Goal: Task Accomplishment & Management: Manage account settings

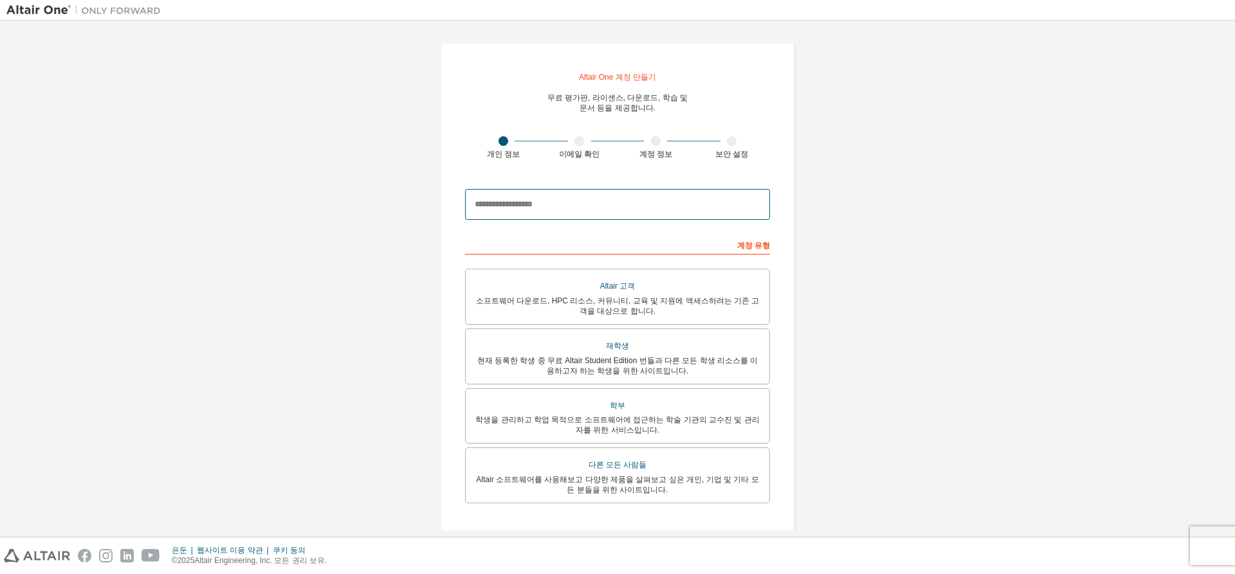
drag, startPoint x: 557, startPoint y: 208, endPoint x: 564, endPoint y: 208, distance: 7.1
click at [557, 208] on input "email" at bounding box center [617, 204] width 305 height 31
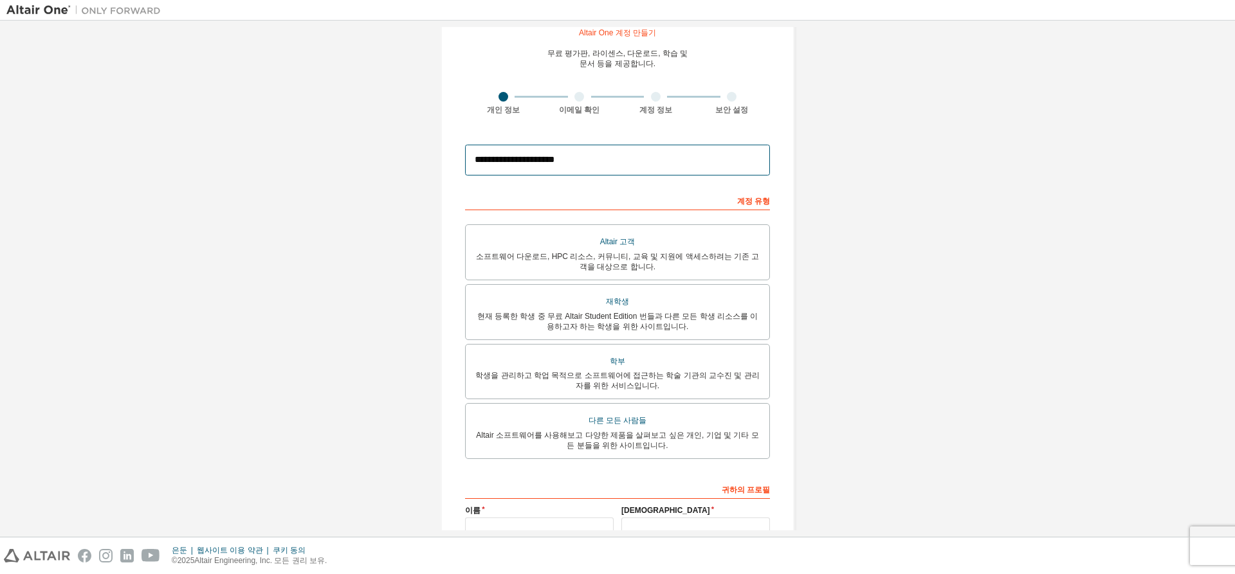
scroll to position [64, 0]
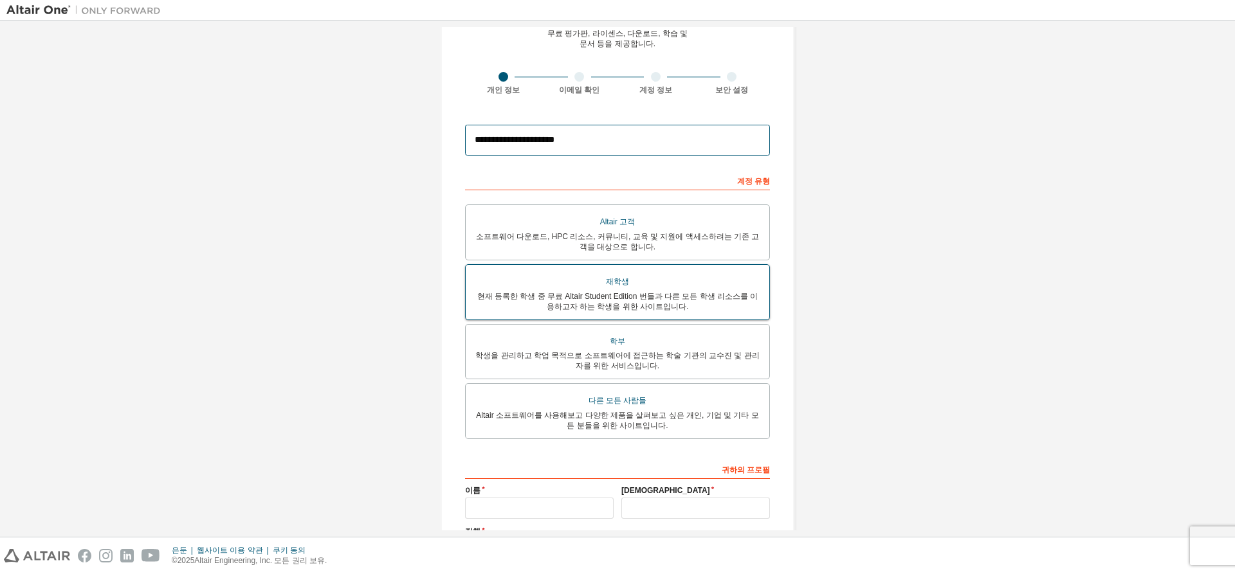
type input "**********"
click at [660, 304] on font "현재 등록한 학생 중 무료 Altair Student Edition 번들과 다른 모든 학생 리소스를 이용하고자 하는 학생을 위한 사이트입니다." at bounding box center [617, 301] width 281 height 19
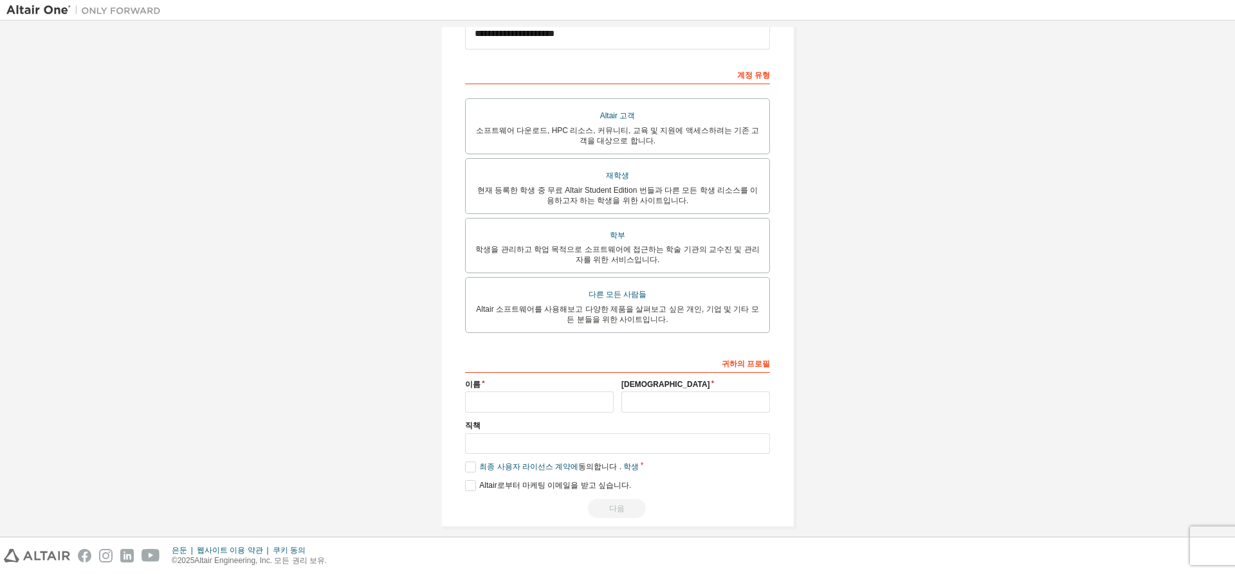
scroll to position [190, 0]
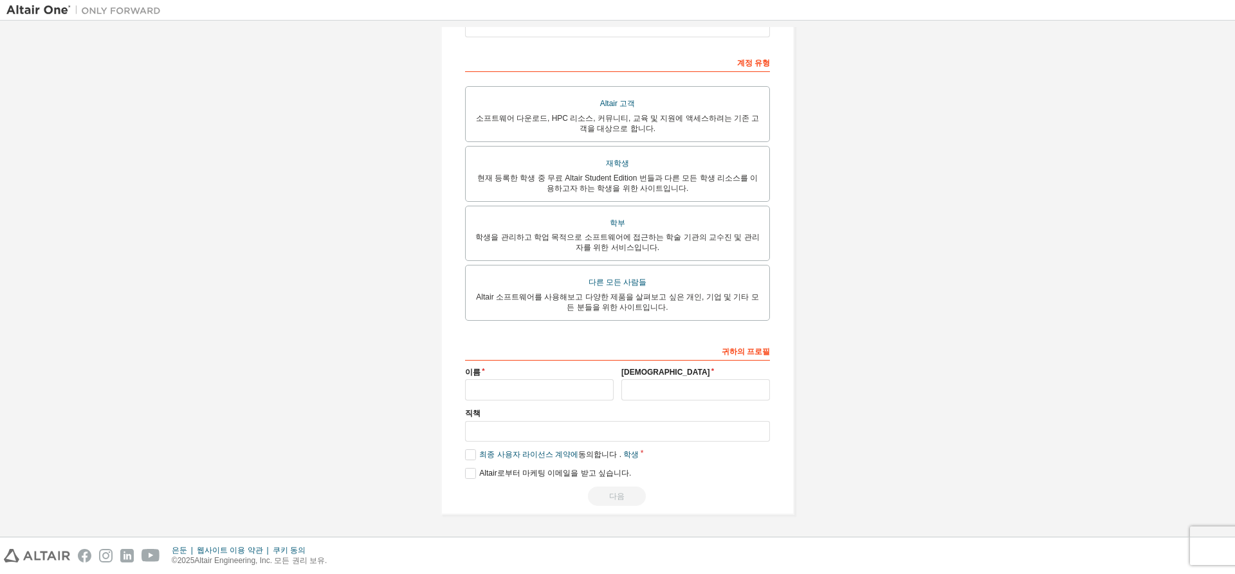
click at [527, 378] on div "이름" at bounding box center [539, 383] width 156 height 33
click at [527, 383] on input "text" at bounding box center [539, 389] width 149 height 21
type input "*"
type input "**"
click at [669, 382] on input "text" at bounding box center [695, 389] width 149 height 21
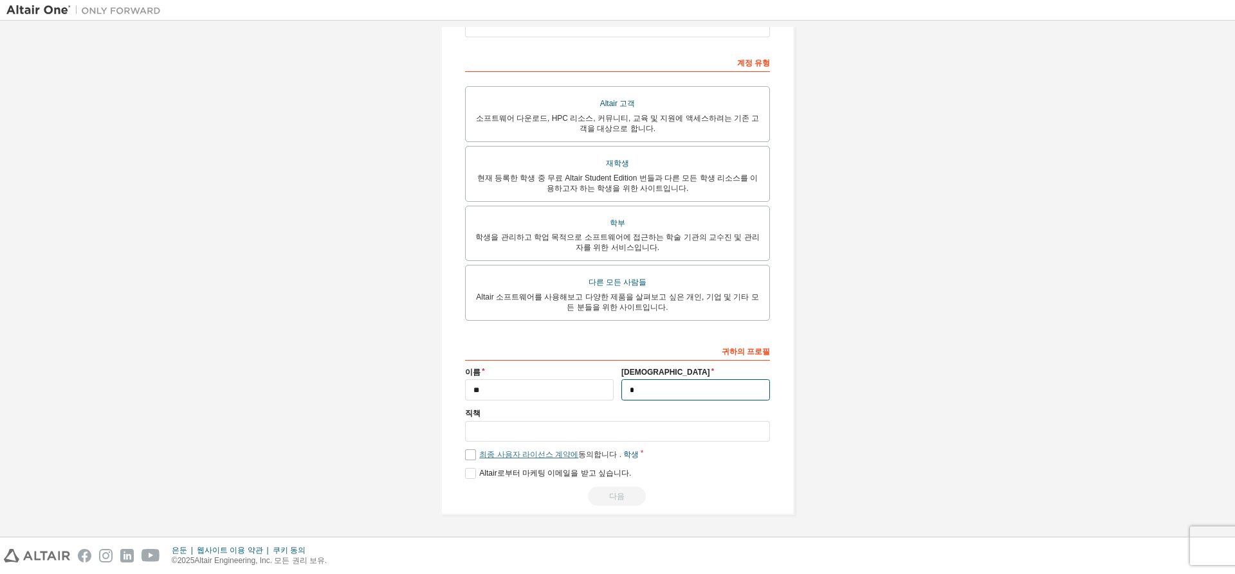
type input "*"
click at [497, 453] on font "최종 사용자 라이선스 계약에" at bounding box center [528, 454] width 99 height 9
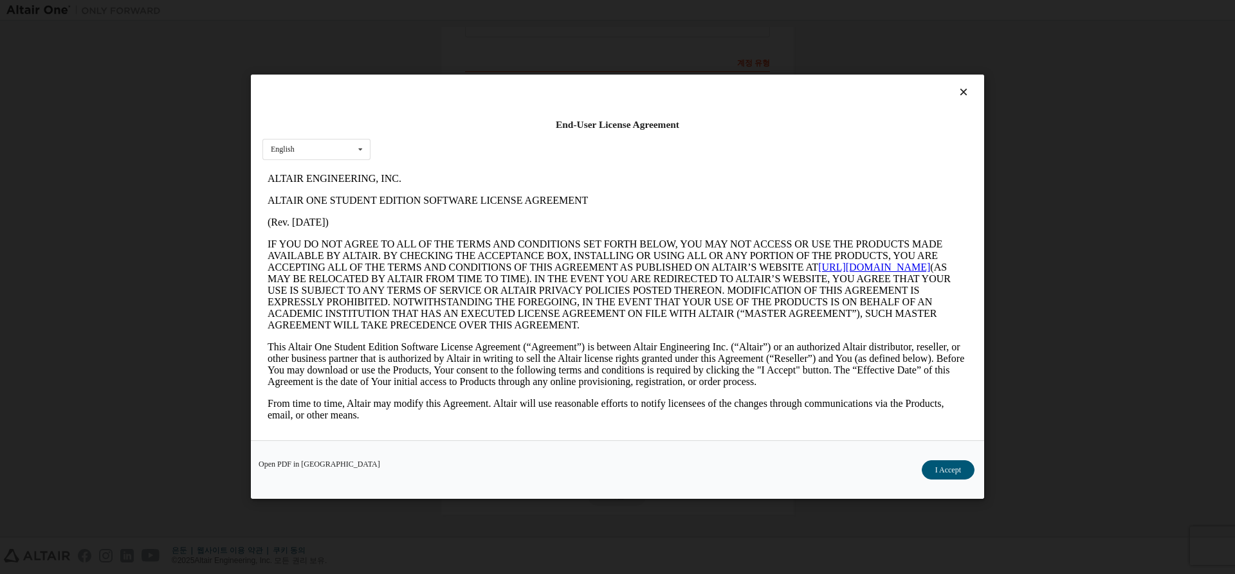
scroll to position [0, 0]
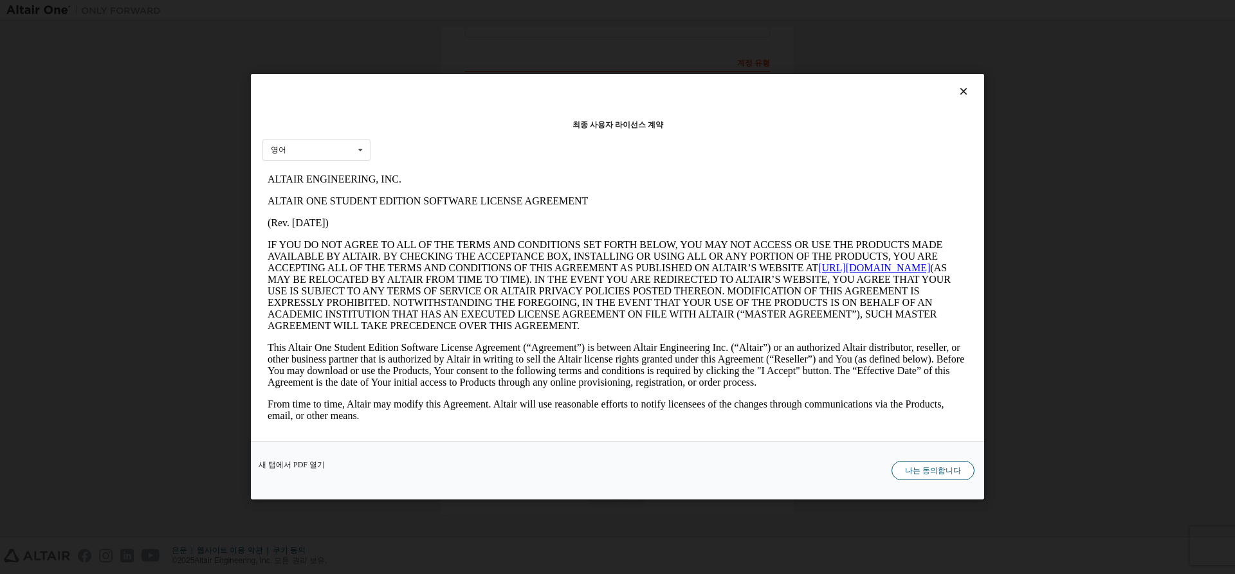
click at [912, 468] on font "나는 동의합니다" at bounding box center [933, 471] width 56 height 9
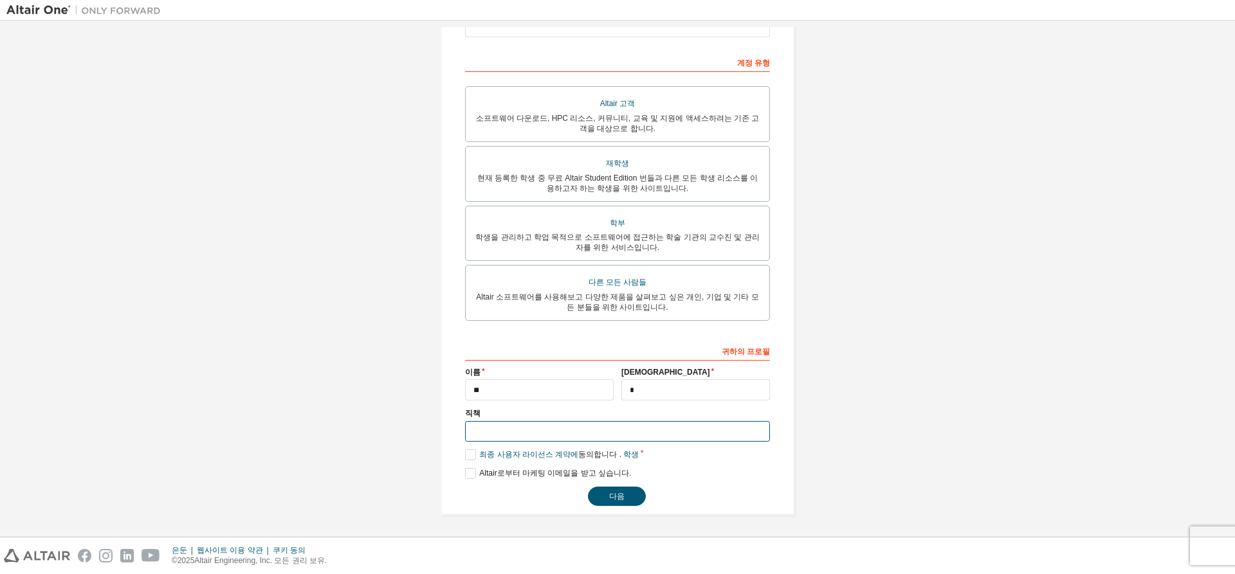
click at [544, 435] on input "text" at bounding box center [617, 431] width 305 height 21
type input "*"
type input "********"
click at [583, 471] on font "Altair로부터 마케팅 이메일을 받고 싶습니다." at bounding box center [555, 473] width 152 height 9
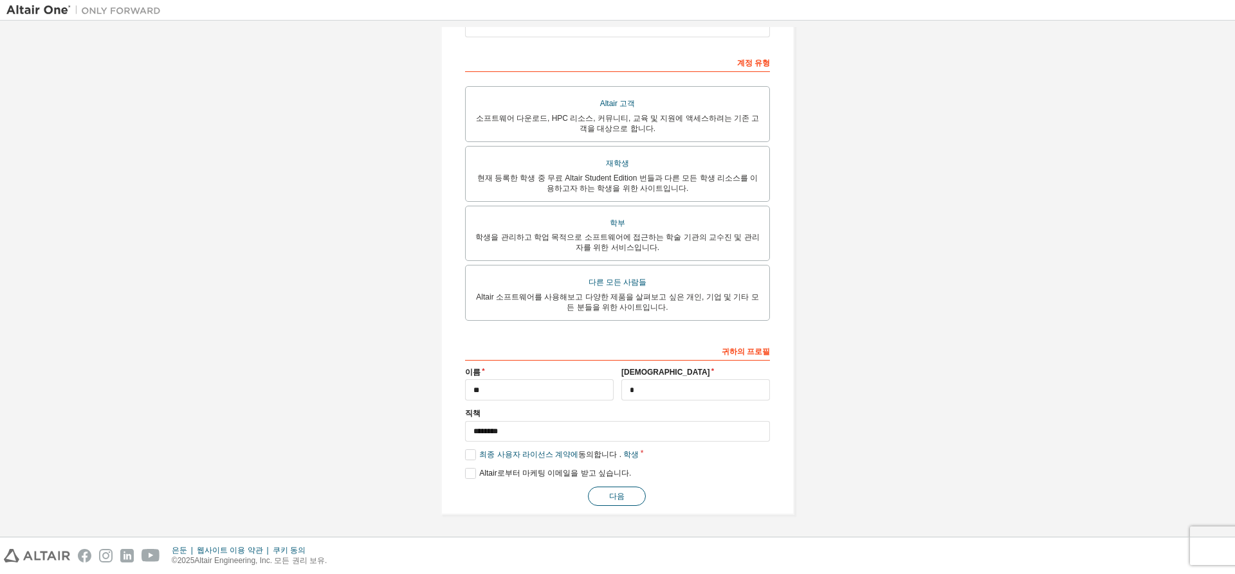
click at [605, 491] on button "다음" at bounding box center [617, 496] width 58 height 19
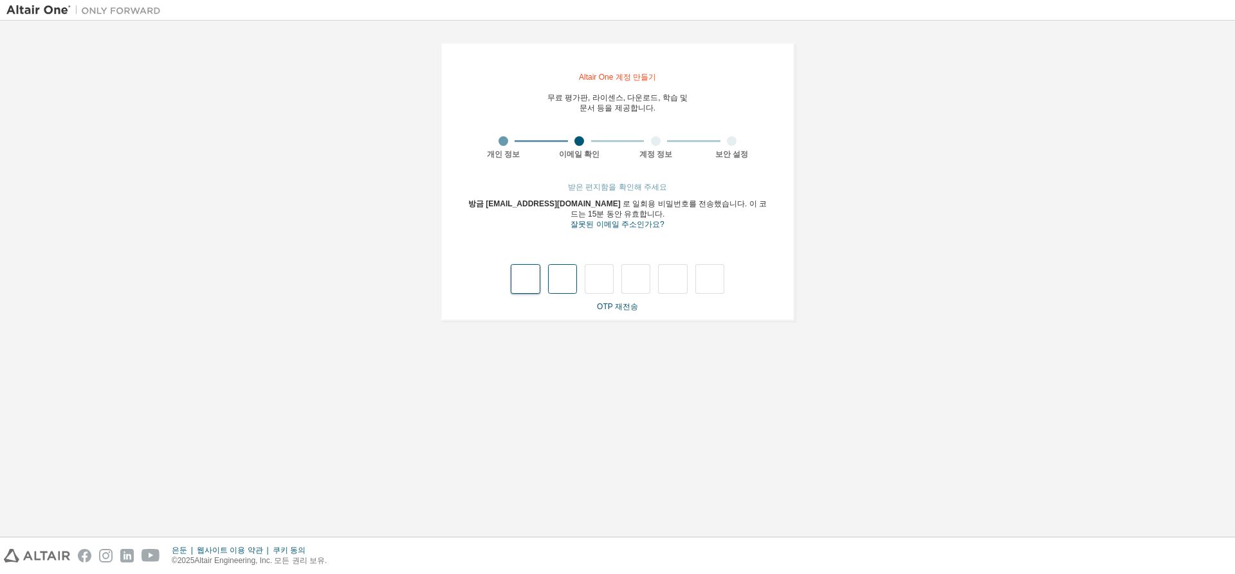
type input "*"
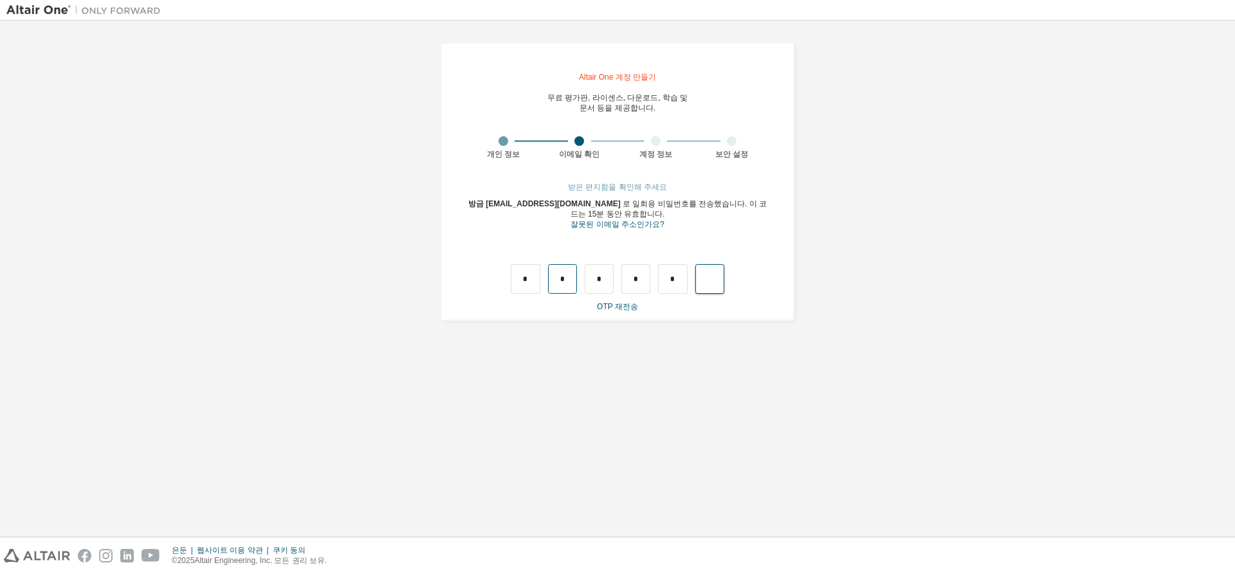
type input "*"
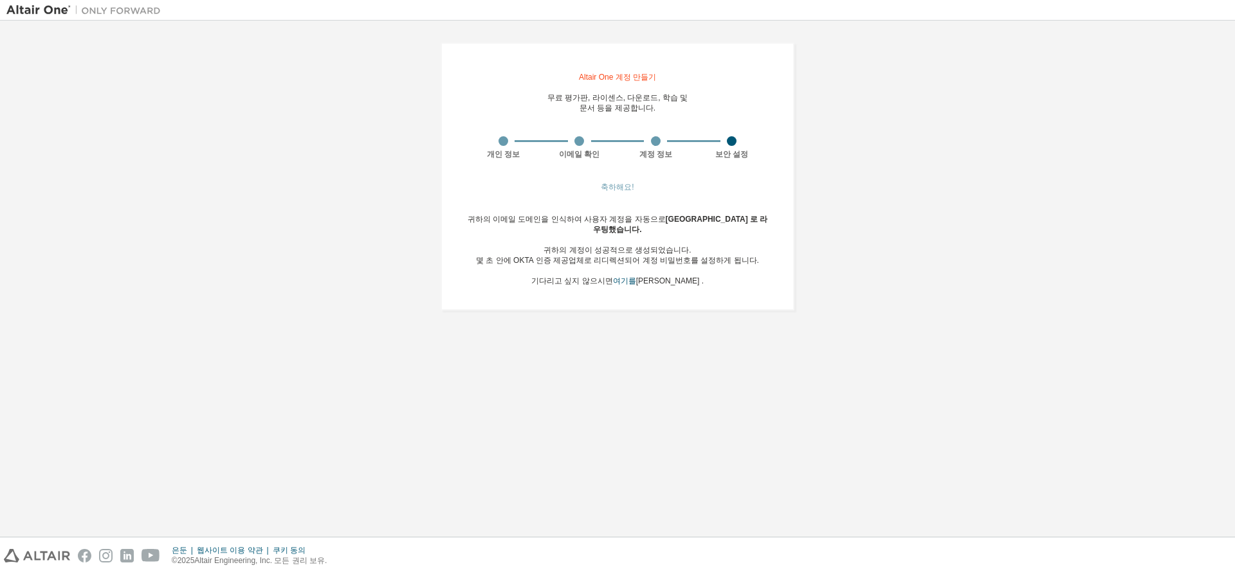
click at [568, 257] on div "귀하의 이메일 도메인을 인식하여 사용자 계정을 자동으로 순천대학교 로 라우팅했습니다 . 귀하의 계정이 성공적으로 생성되었습니다. 몇 초 안에 …" at bounding box center [617, 250] width 305 height 72
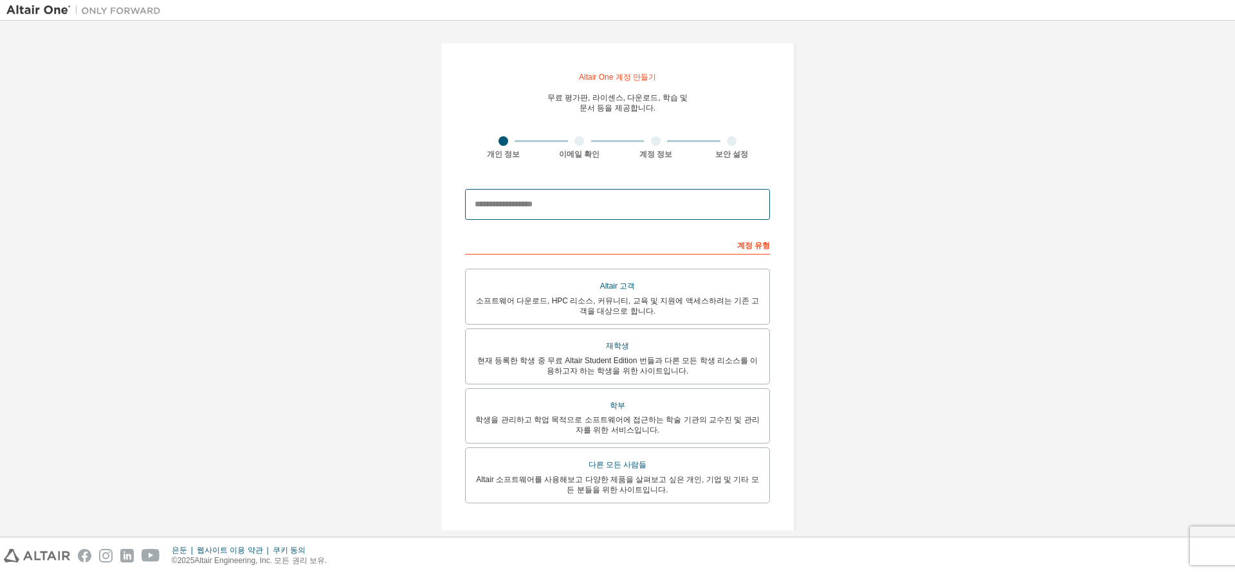
click at [560, 206] on input "email" at bounding box center [617, 204] width 305 height 31
type input "**********"
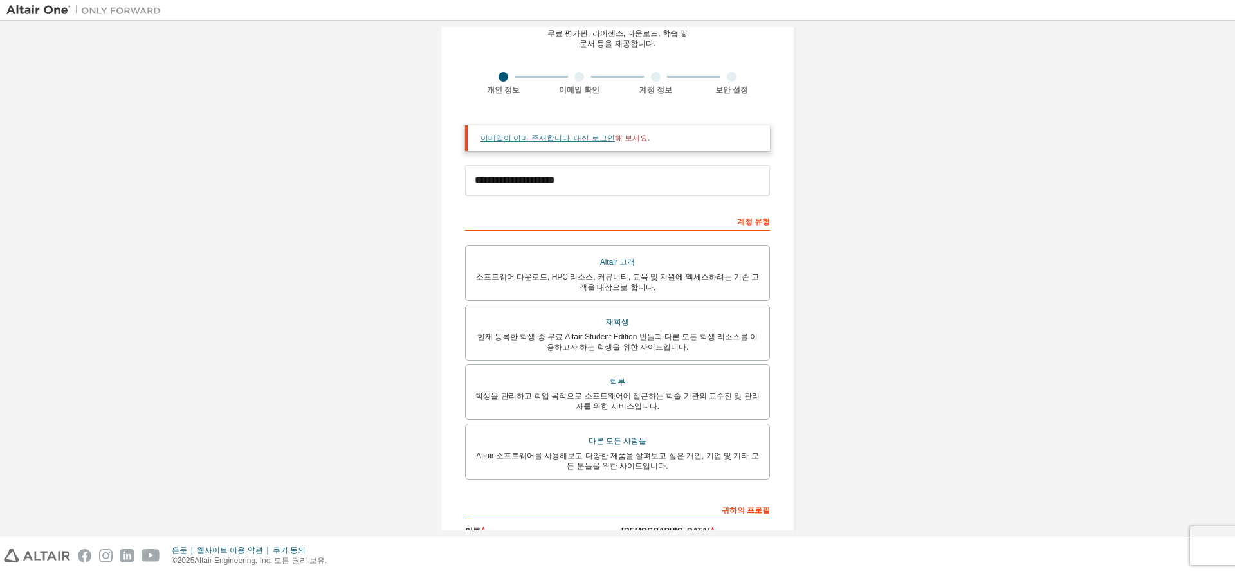
click at [582, 140] on font "이메일이 이미 존재합니다. 대신 로그인" at bounding box center [547, 138] width 134 height 9
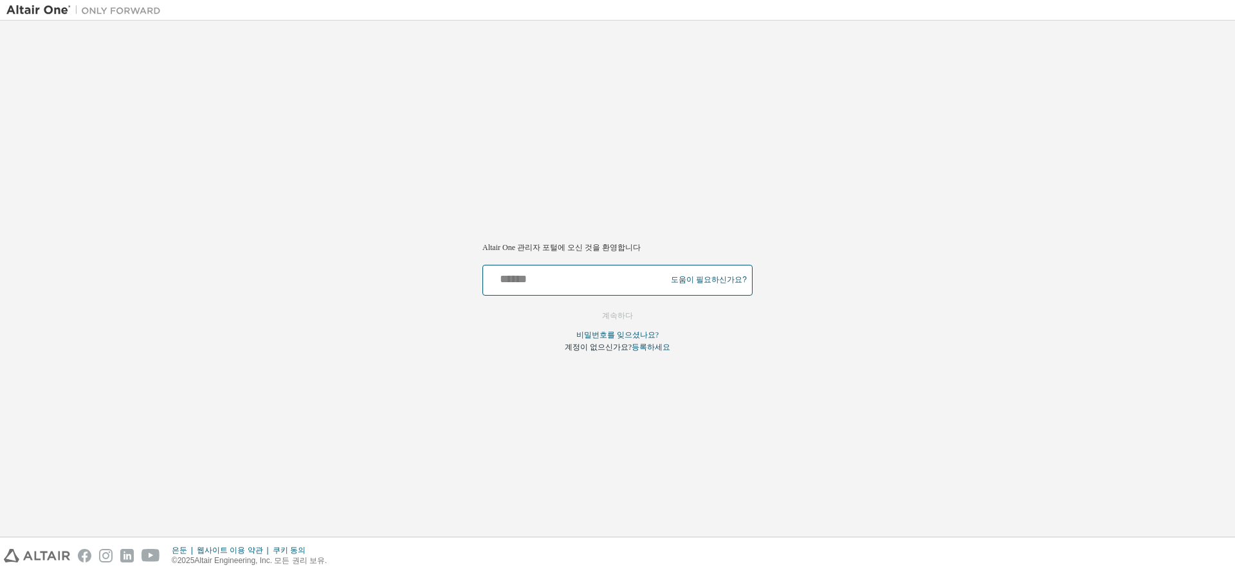
click at [576, 286] on input "text" at bounding box center [576, 277] width 176 height 19
type input "**********"
click at [616, 313] on font "계속하다" at bounding box center [617, 315] width 31 height 9
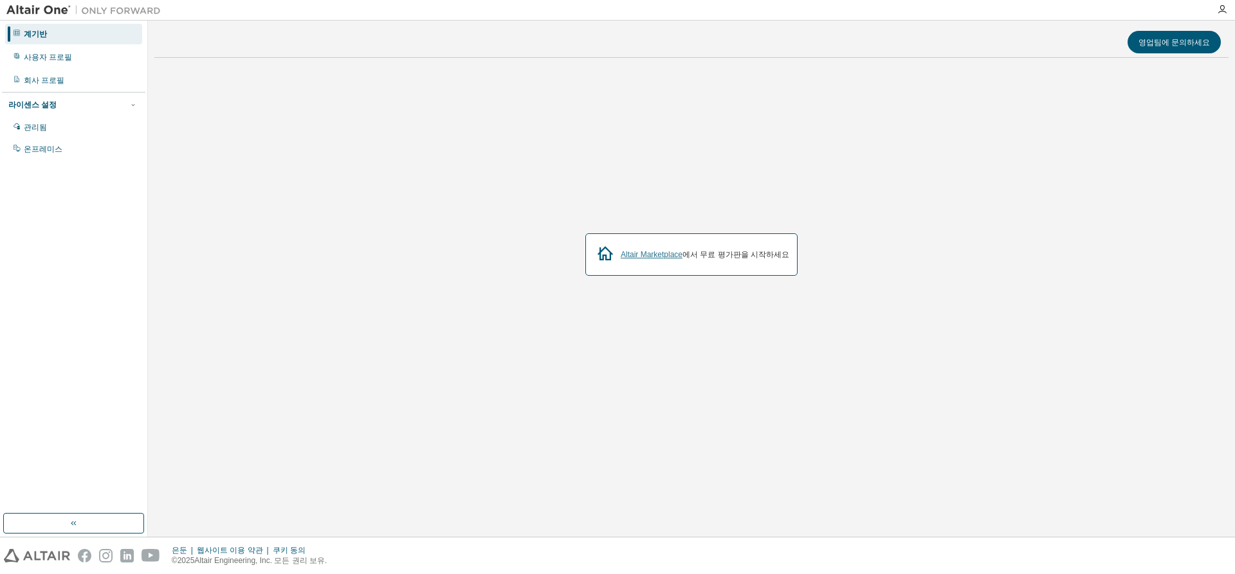
click at [658, 257] on font "Altair Marketplace" at bounding box center [652, 254] width 62 height 9
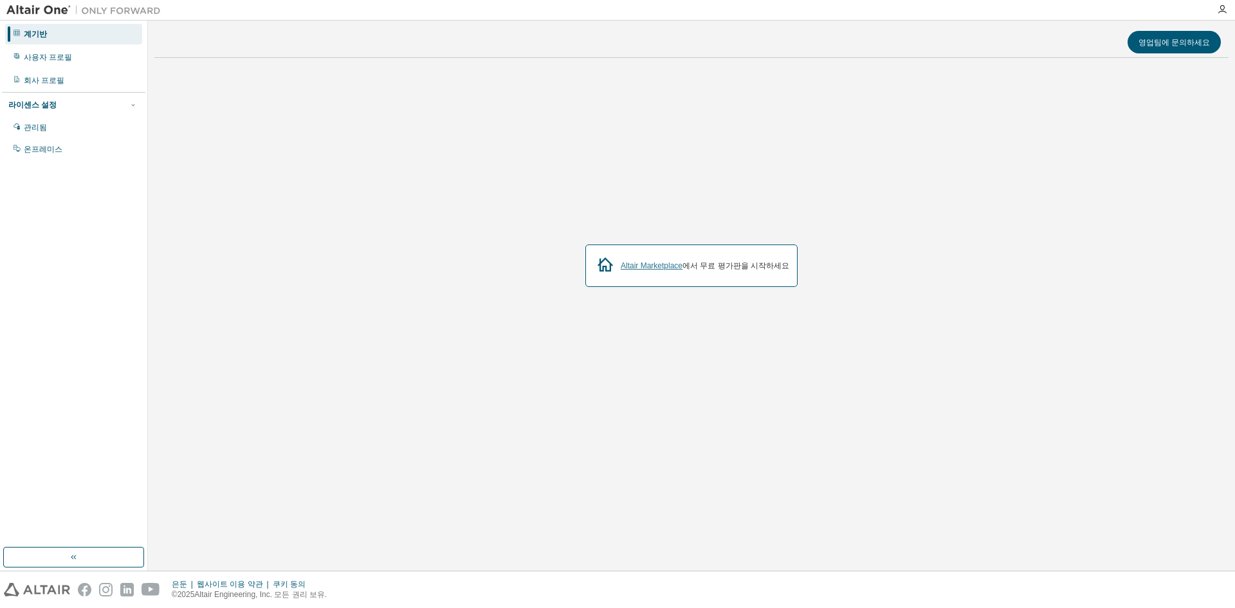
click at [680, 262] on font "Altair Marketplace" at bounding box center [652, 265] width 62 height 9
click at [69, 51] on div "사용자 프로필" at bounding box center [73, 57] width 137 height 21
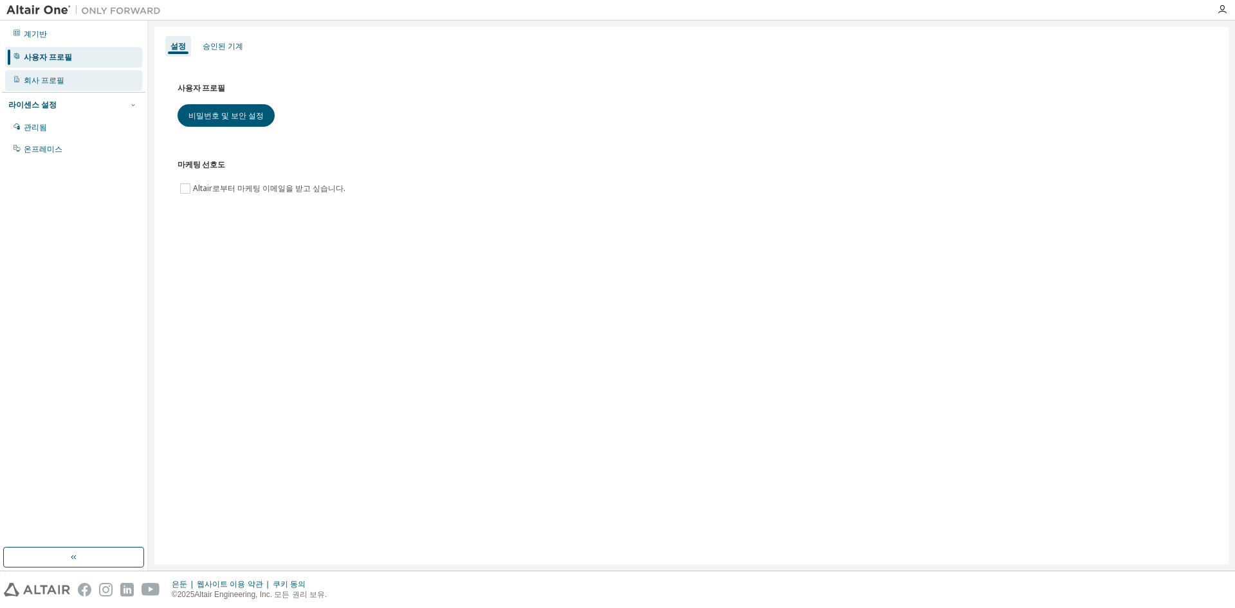
click at [87, 82] on div "회사 프로필" at bounding box center [73, 80] width 137 height 21
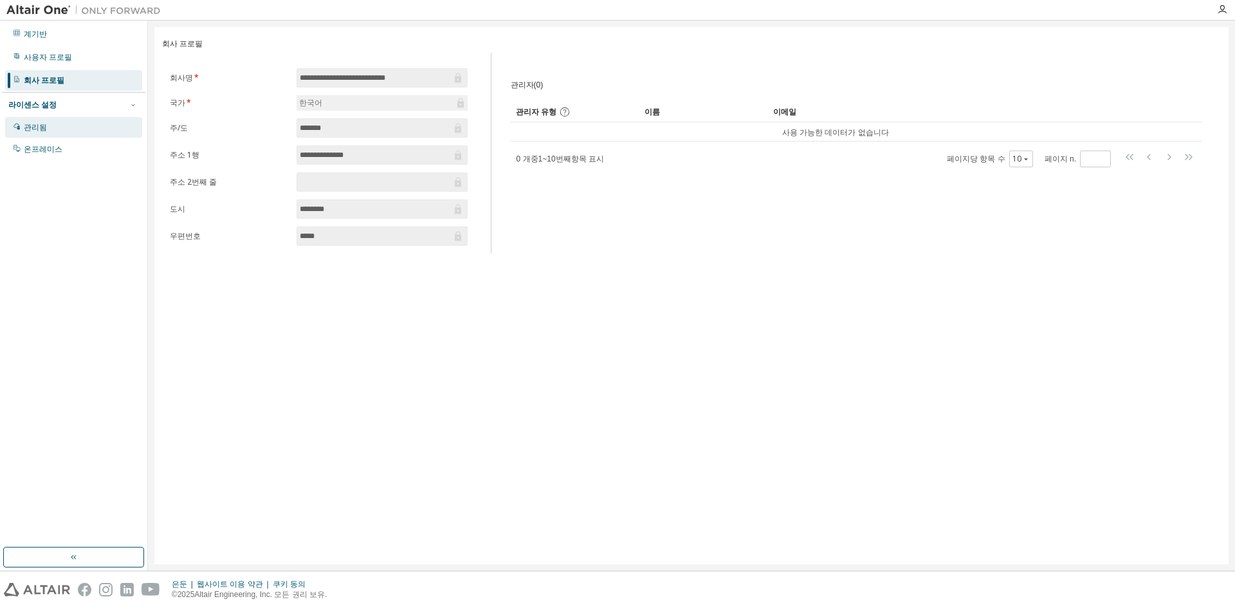
click at [83, 123] on div "관리됨" at bounding box center [73, 127] width 137 height 21
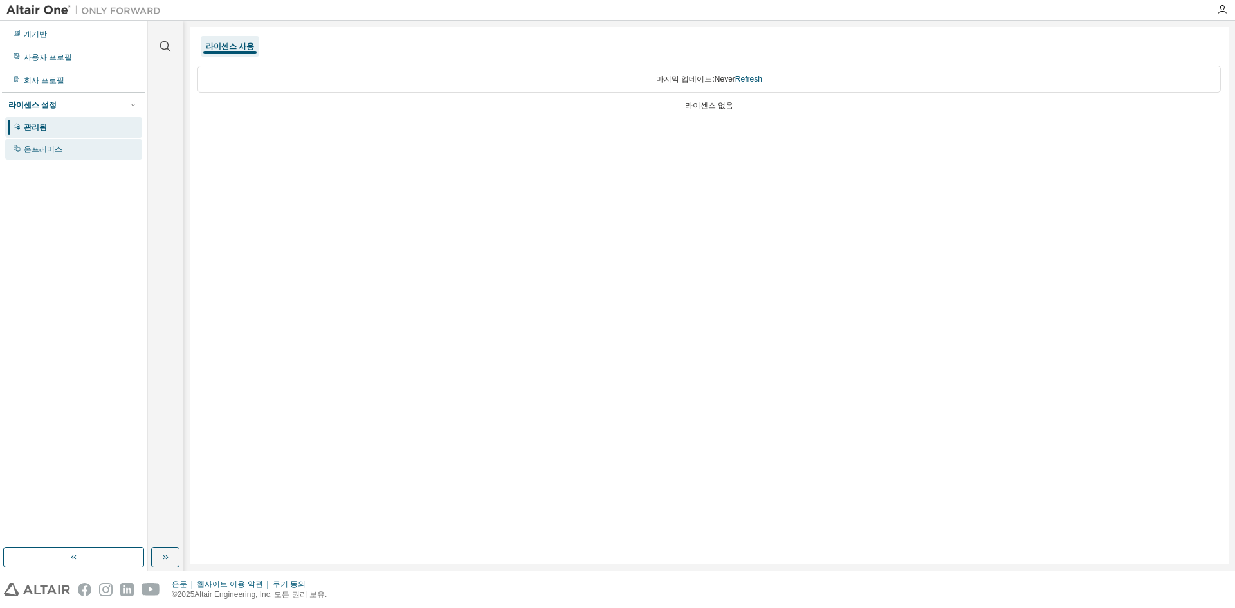
click at [80, 145] on div "온프레미스" at bounding box center [73, 149] width 137 height 21
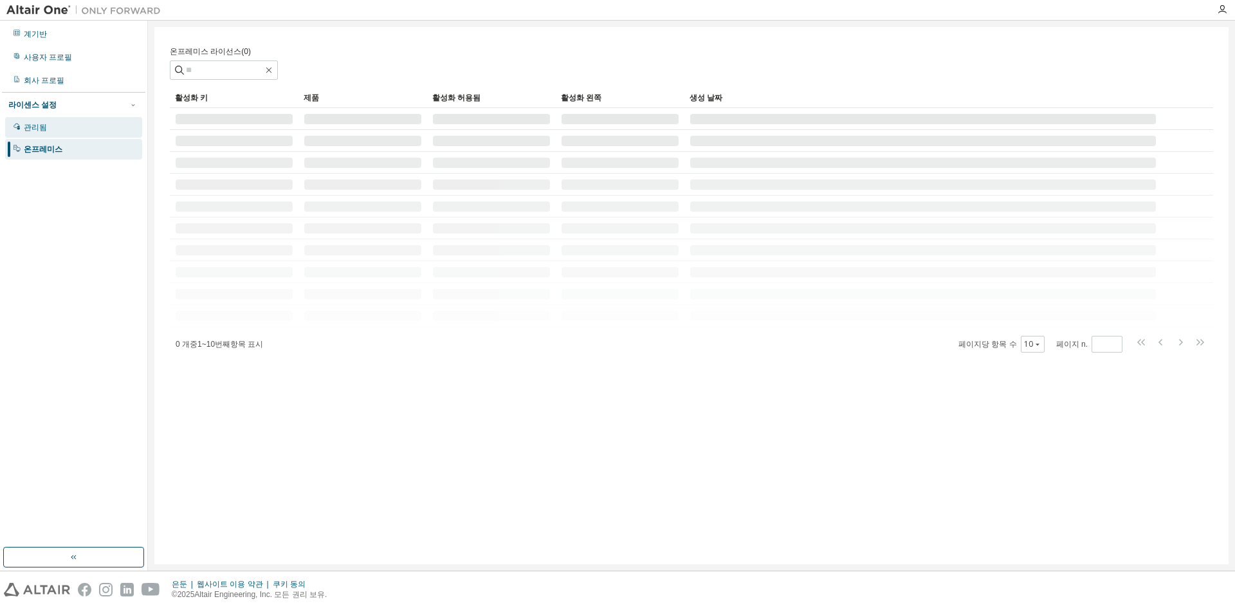
click at [86, 131] on div "관리됨" at bounding box center [73, 127] width 137 height 21
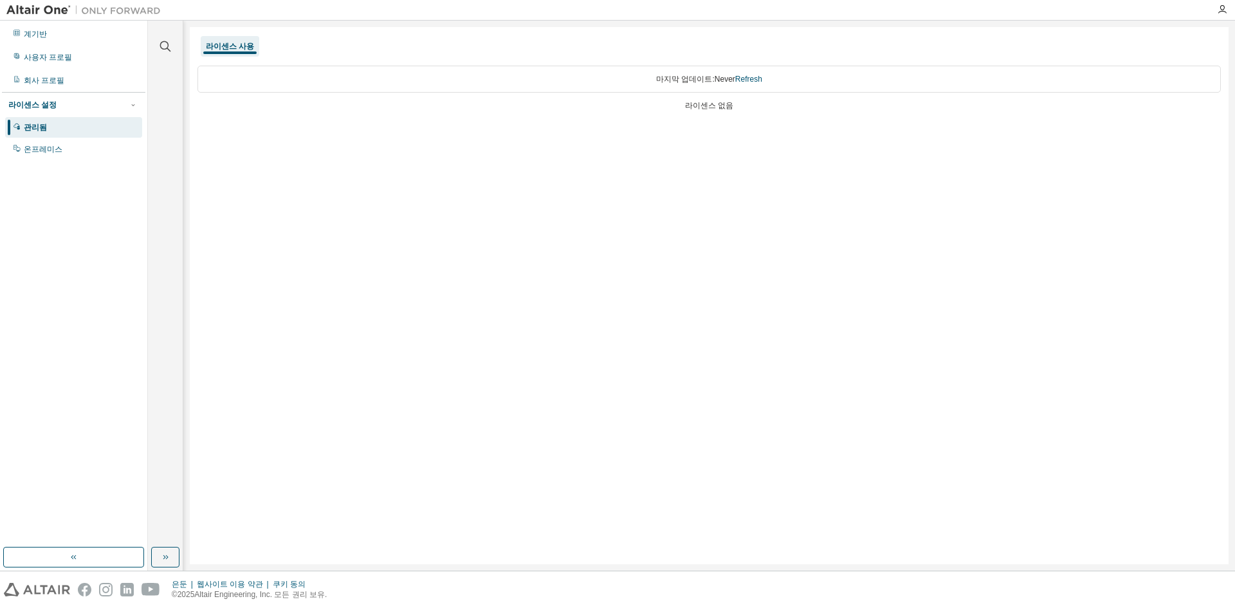
drag, startPoint x: 691, startPoint y: 82, endPoint x: 761, endPoint y: 82, distance: 70.7
click at [712, 82] on div "마지막 업데이트: Never Refresh" at bounding box center [708, 79] width 1023 height 27
drag, startPoint x: 677, startPoint y: 111, endPoint x: 768, endPoint y: 86, distance: 93.9
click at [679, 111] on div "마지막 업데이트: Never Refresh 라이센스 없음" at bounding box center [708, 89] width 1023 height 63
click at [221, 39] on div "라이센스 사용" at bounding box center [230, 46] width 59 height 21
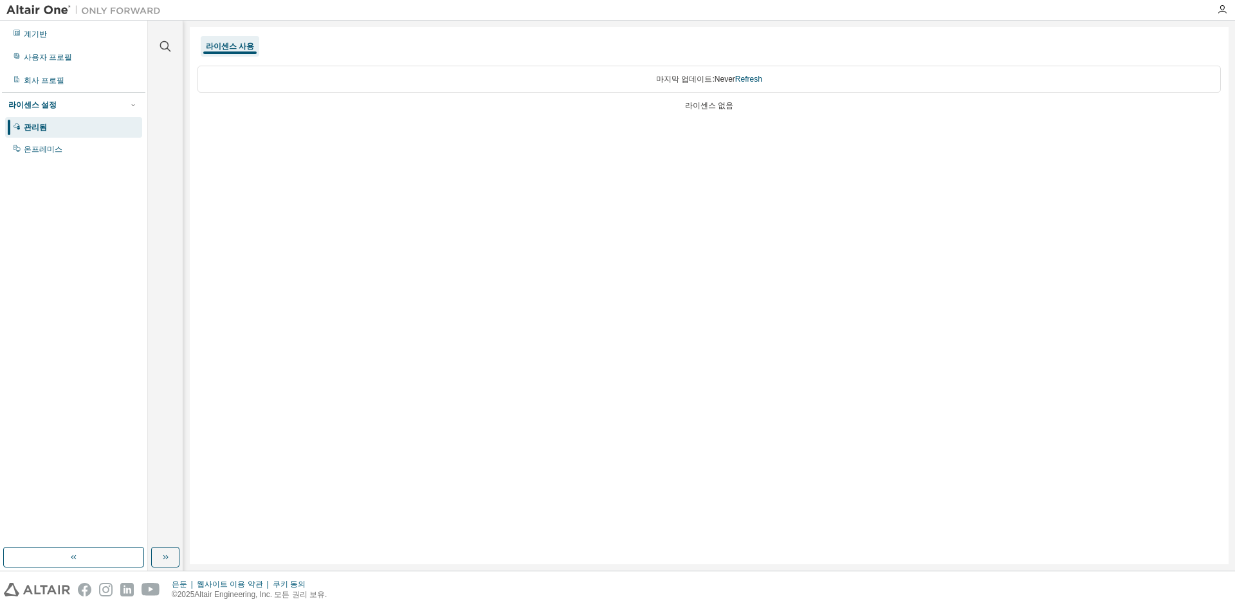
click at [244, 39] on div "라이센스 사용" at bounding box center [230, 46] width 59 height 21
click at [685, 102] on div "라이센스 없음" at bounding box center [708, 105] width 1023 height 10
